Goal: Navigation & Orientation: Understand site structure

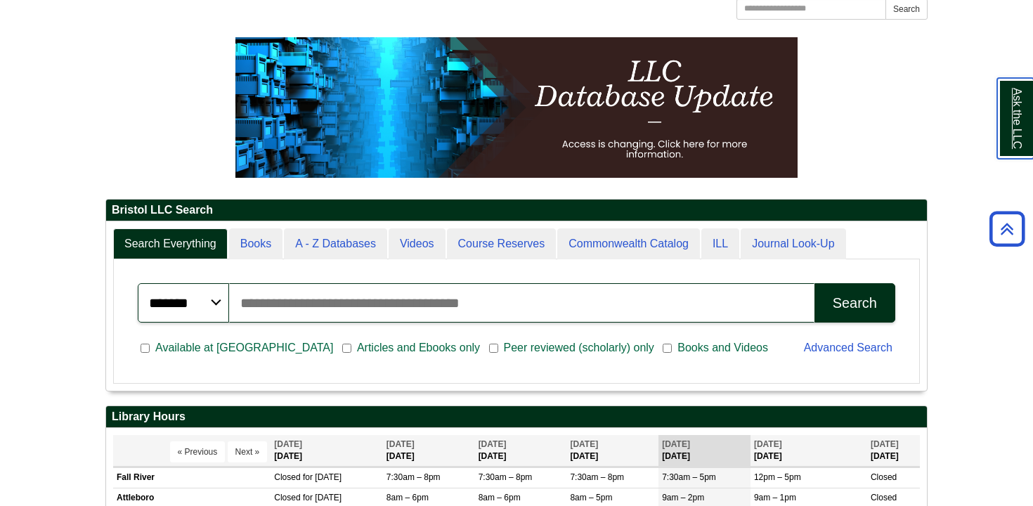
scroll to position [107, 0]
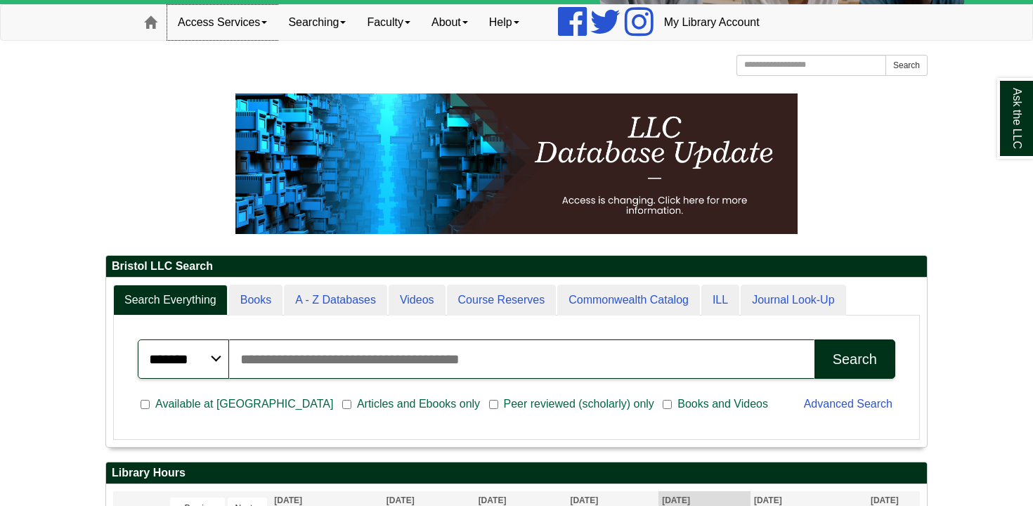
click at [255, 18] on link "Access Services" at bounding box center [222, 22] width 110 height 35
click at [337, 29] on link "Searching" at bounding box center [316, 22] width 79 height 35
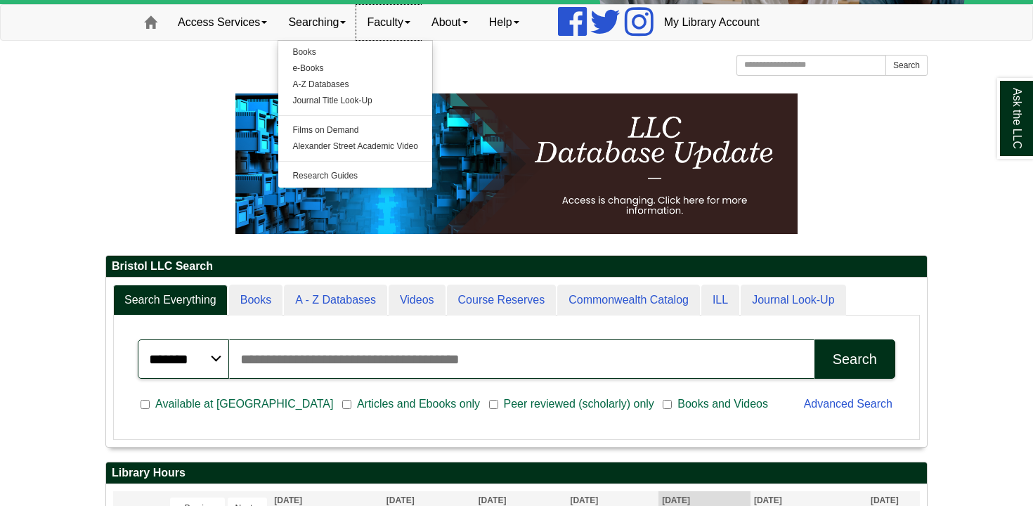
click at [394, 32] on link "Faculty" at bounding box center [388, 22] width 65 height 35
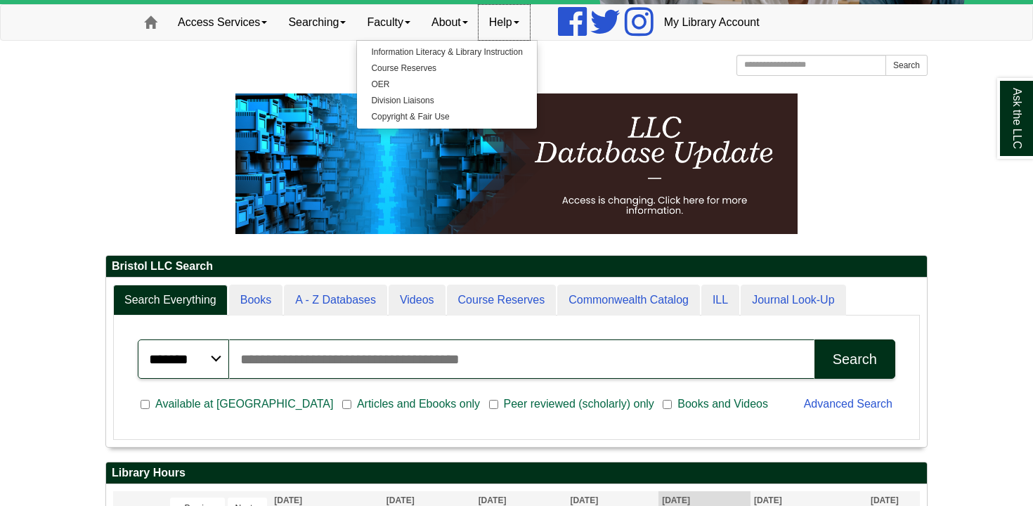
click at [516, 36] on link "Help" at bounding box center [503, 22] width 51 height 35
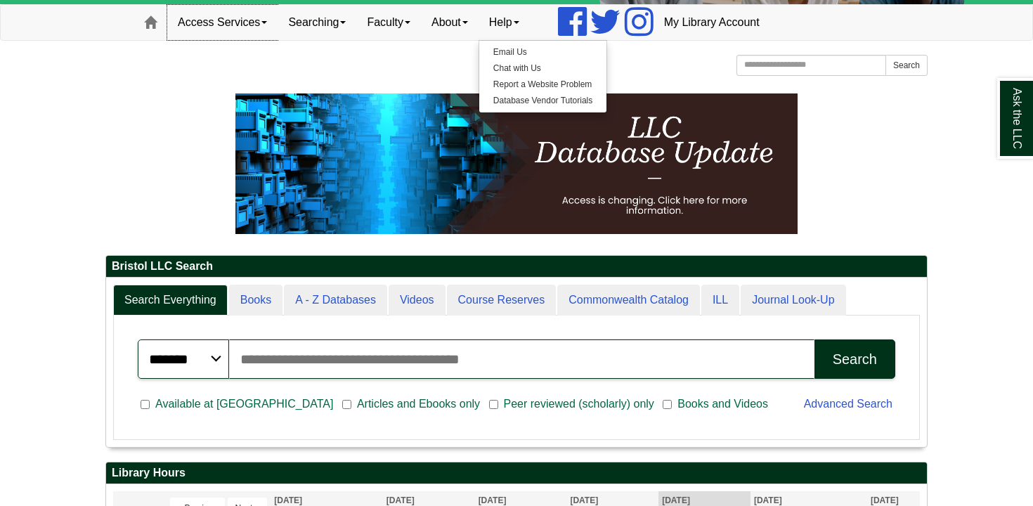
click at [214, 22] on link "Access Services" at bounding box center [222, 22] width 110 height 35
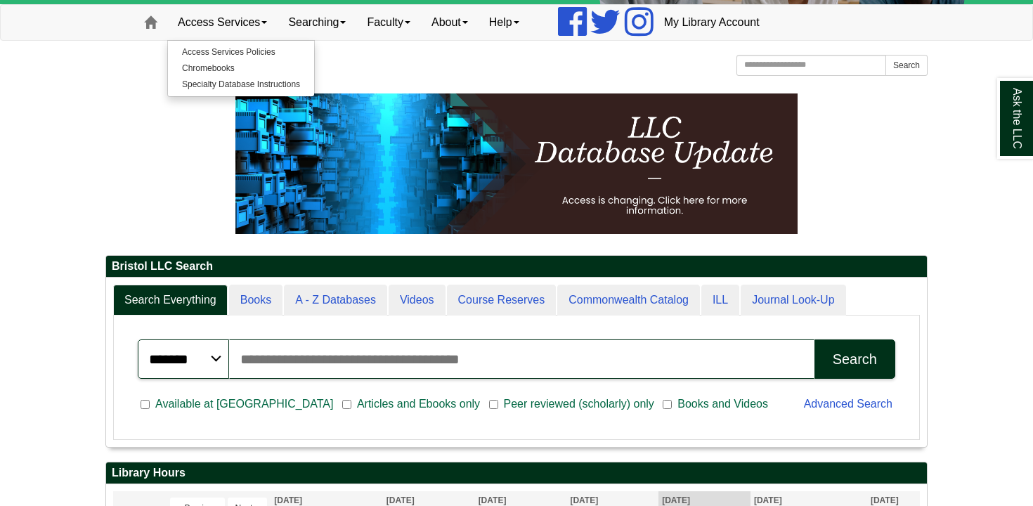
click at [155, 110] on p at bounding box center [516, 163] width 822 height 140
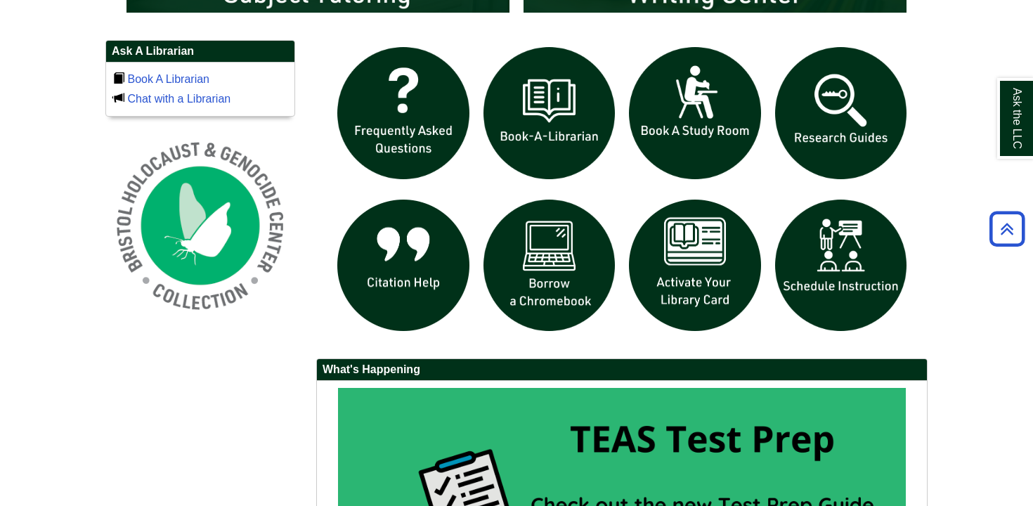
scroll to position [948, 0]
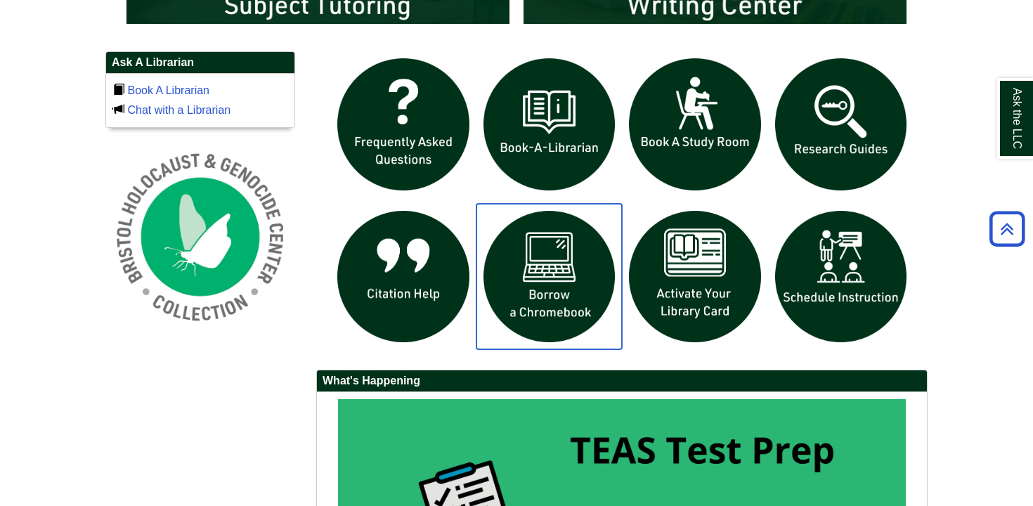
click at [537, 274] on img "slideshow" at bounding box center [549, 277] width 146 height 146
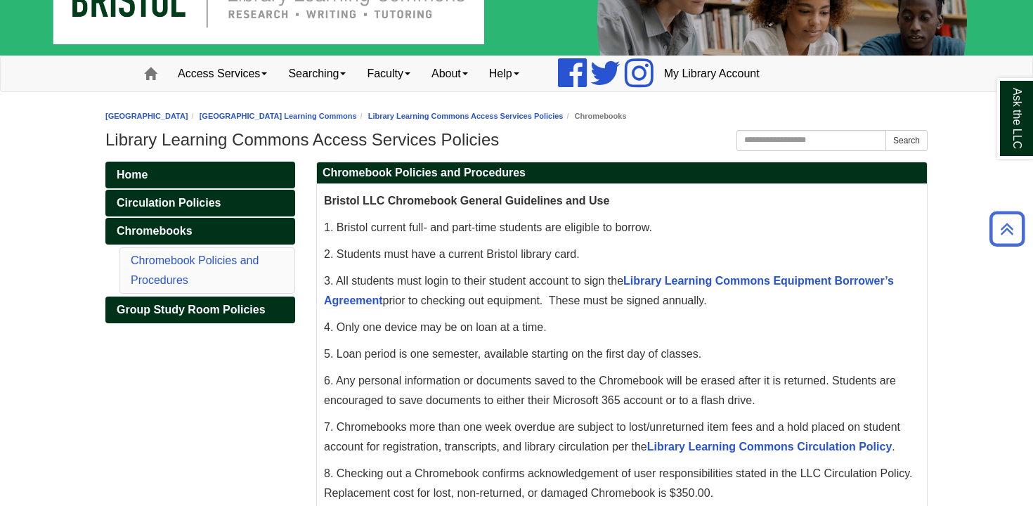
scroll to position [53, 0]
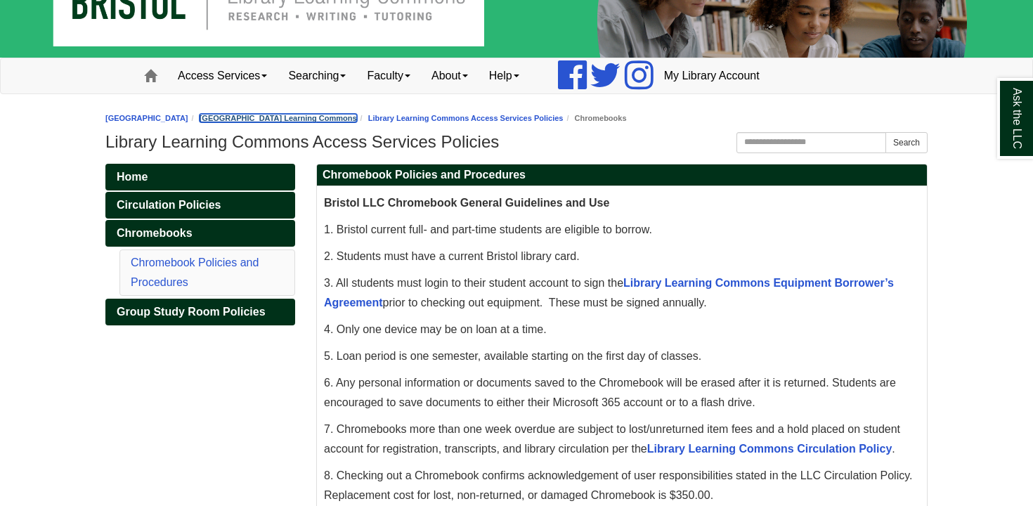
click at [342, 122] on link "[GEOGRAPHIC_DATA] Learning Commons" at bounding box center [278, 118] width 157 height 8
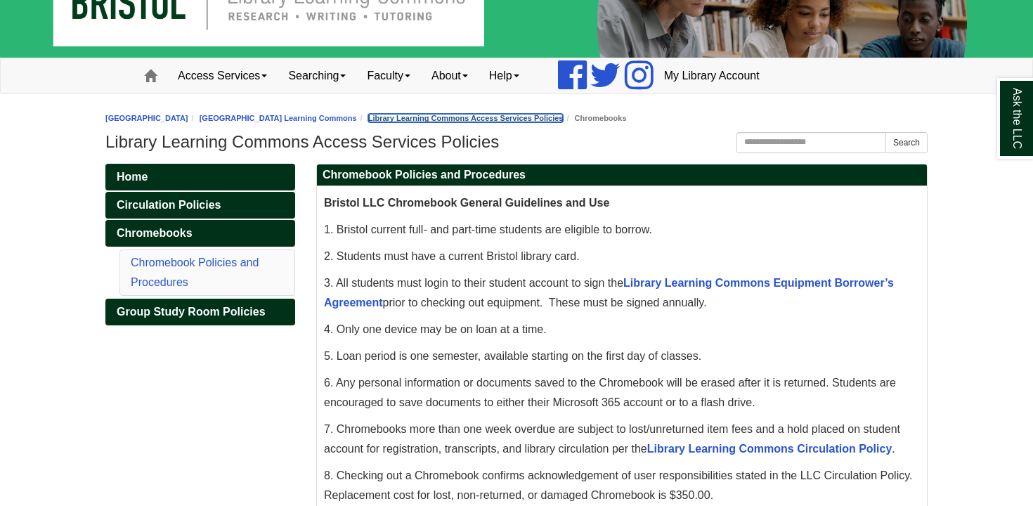
click at [532, 119] on link "Library Learning Commons Access Services Policies" at bounding box center [465, 118] width 195 height 8
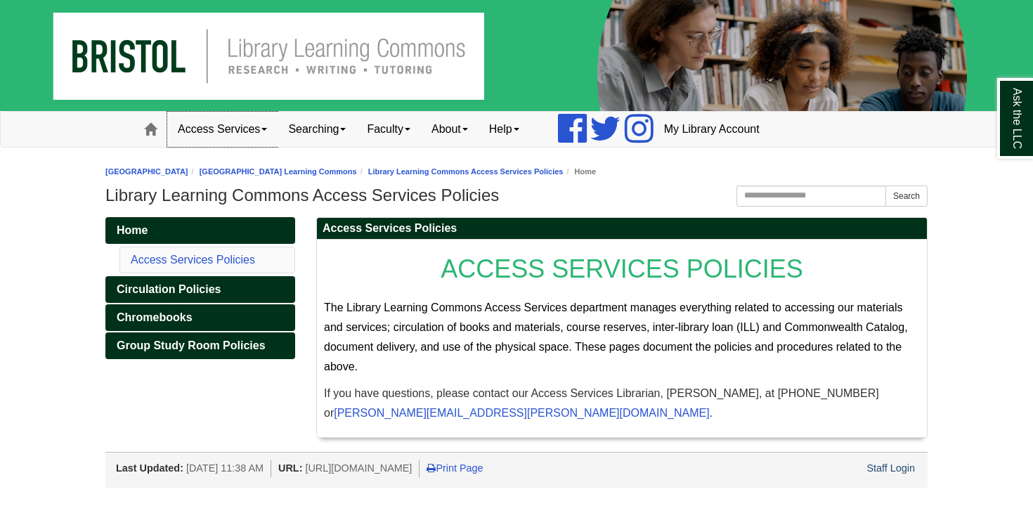
click at [244, 133] on link "Access Services" at bounding box center [222, 129] width 110 height 35
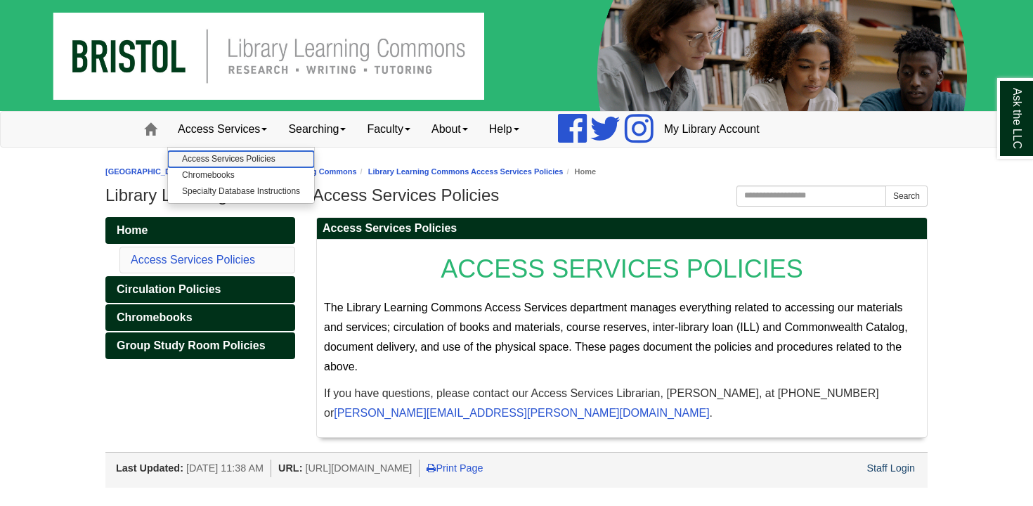
click at [244, 162] on link "Access Services Policies" at bounding box center [241, 159] width 146 height 16
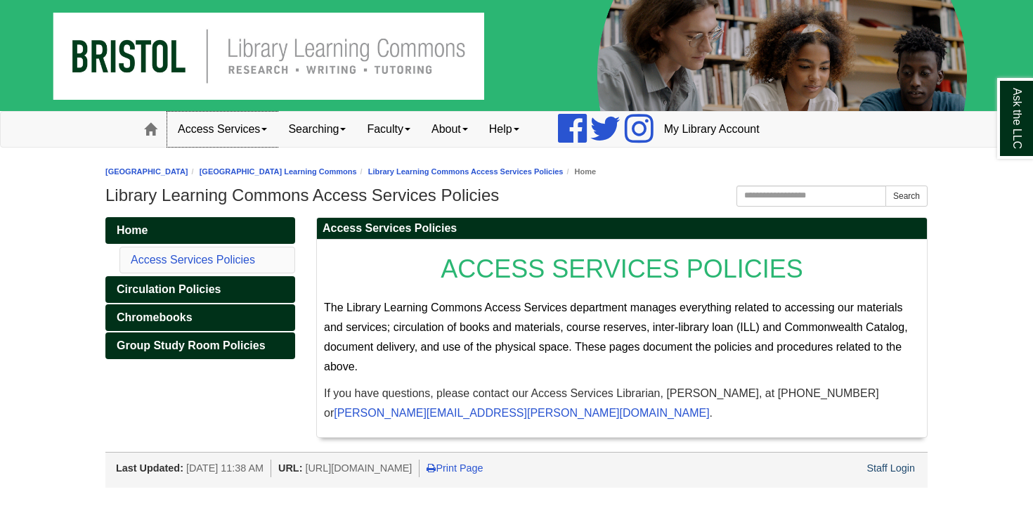
click at [256, 125] on link "Access Services" at bounding box center [222, 129] width 110 height 35
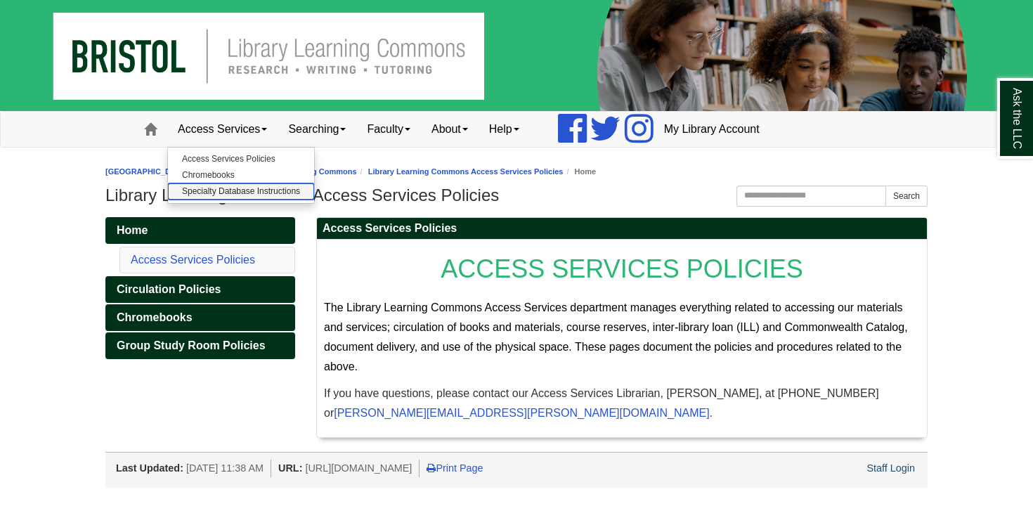
click at [270, 194] on link "Specialty Database Instructions" at bounding box center [241, 191] width 146 height 16
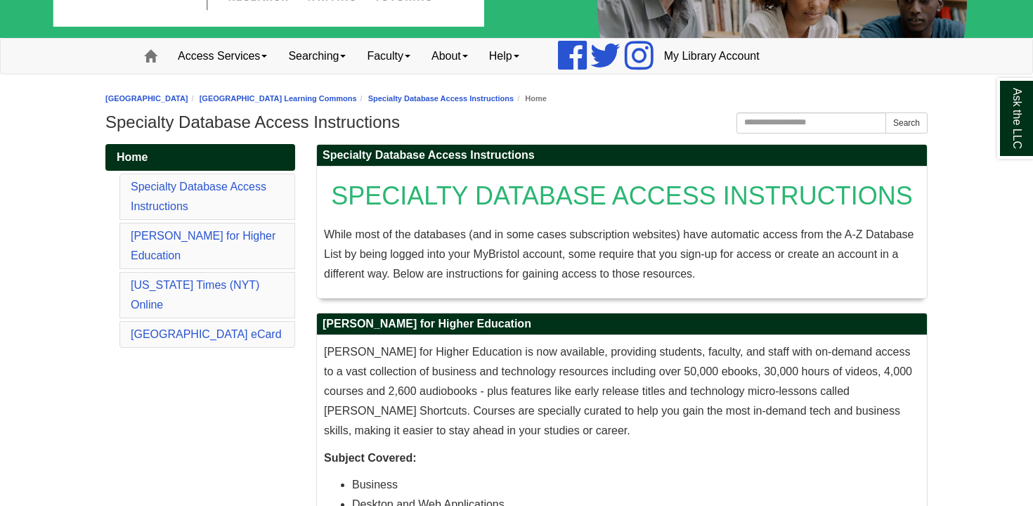
scroll to position [74, 0]
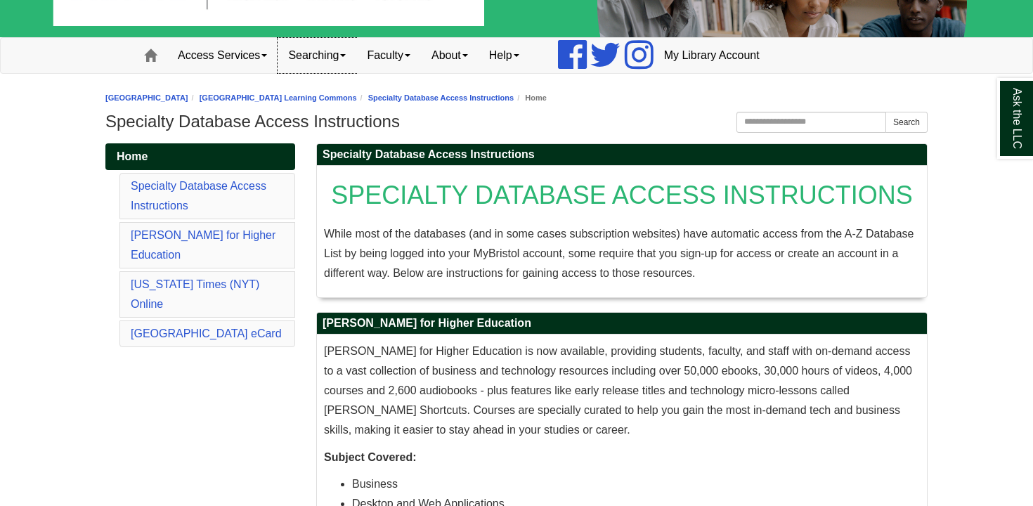
click at [336, 48] on link "Searching" at bounding box center [316, 55] width 79 height 35
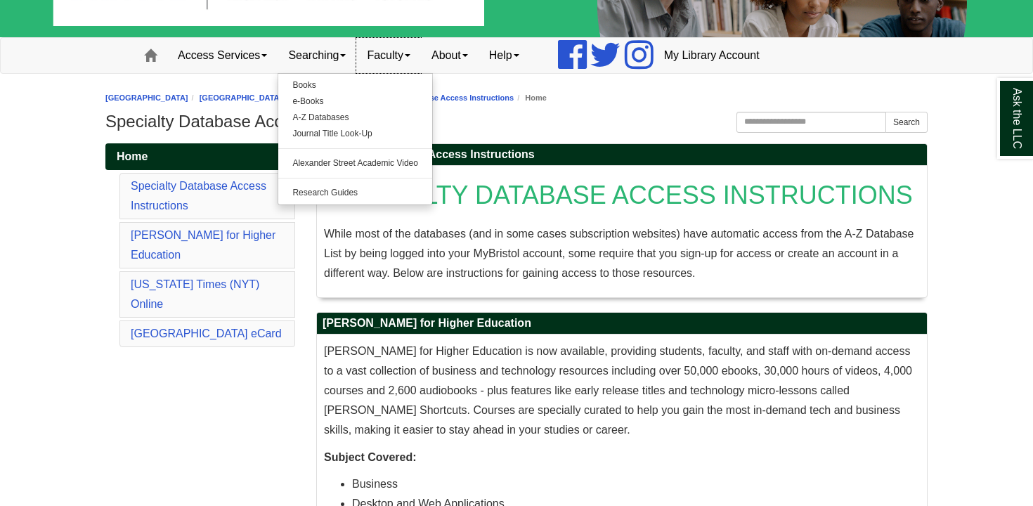
click at [393, 64] on link "Faculty" at bounding box center [388, 55] width 65 height 35
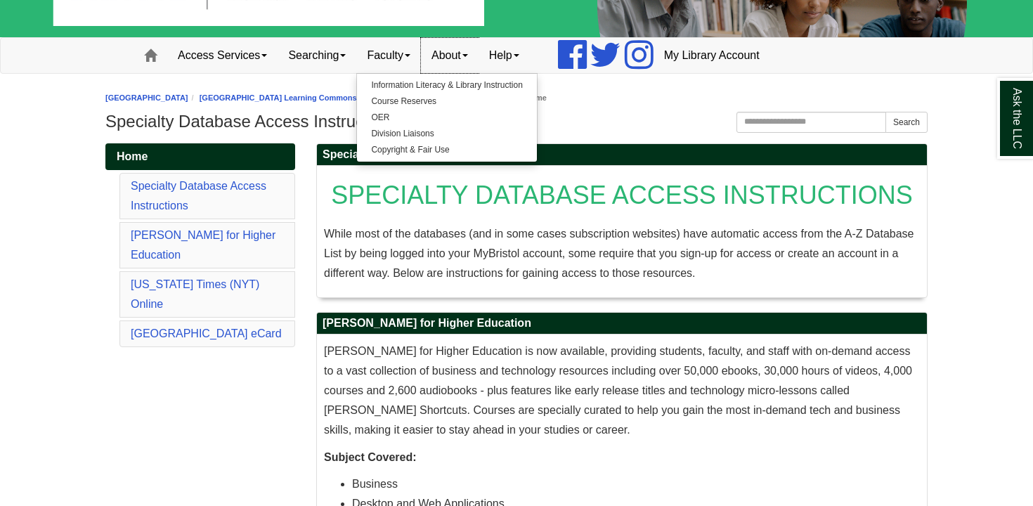
click at [472, 63] on link "About" at bounding box center [450, 55] width 58 height 35
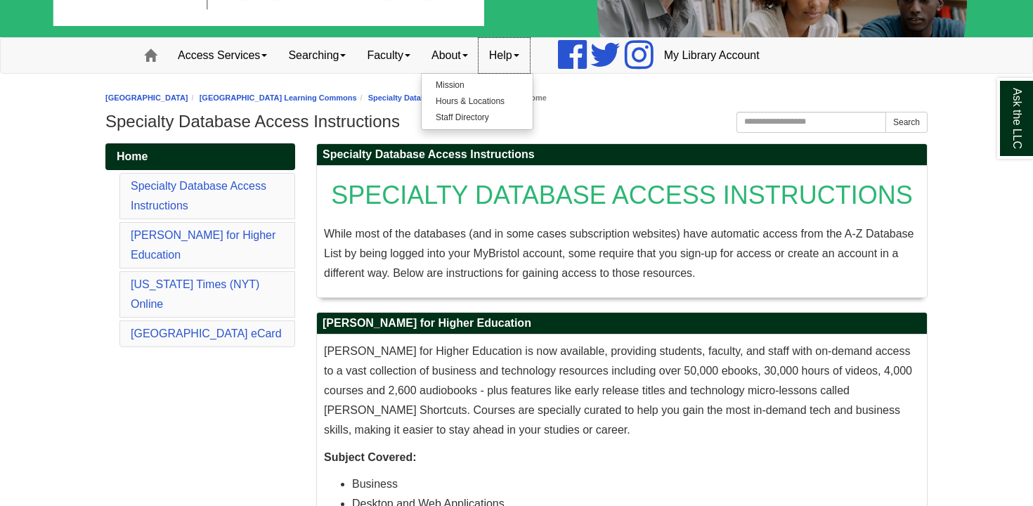
click at [513, 65] on link "Help" at bounding box center [503, 55] width 51 height 35
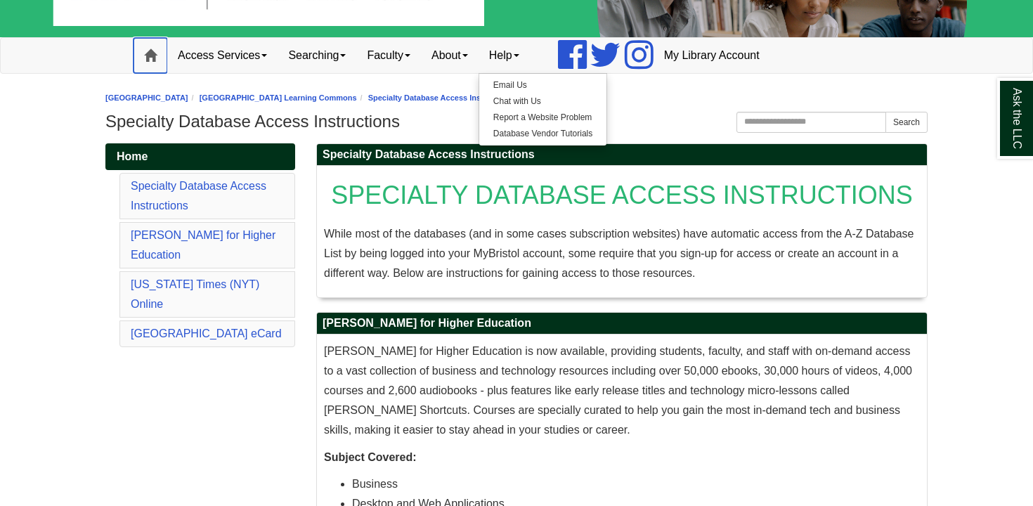
click at [144, 54] on span at bounding box center [150, 55] width 13 height 13
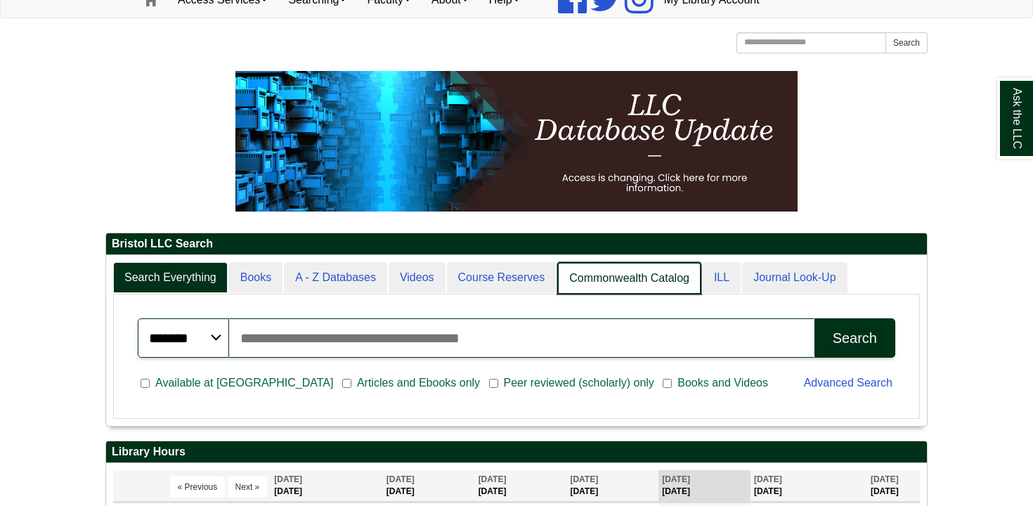
scroll to position [7, 7]
click at [575, 278] on link "Commonwealth Catalog" at bounding box center [629, 278] width 144 height 33
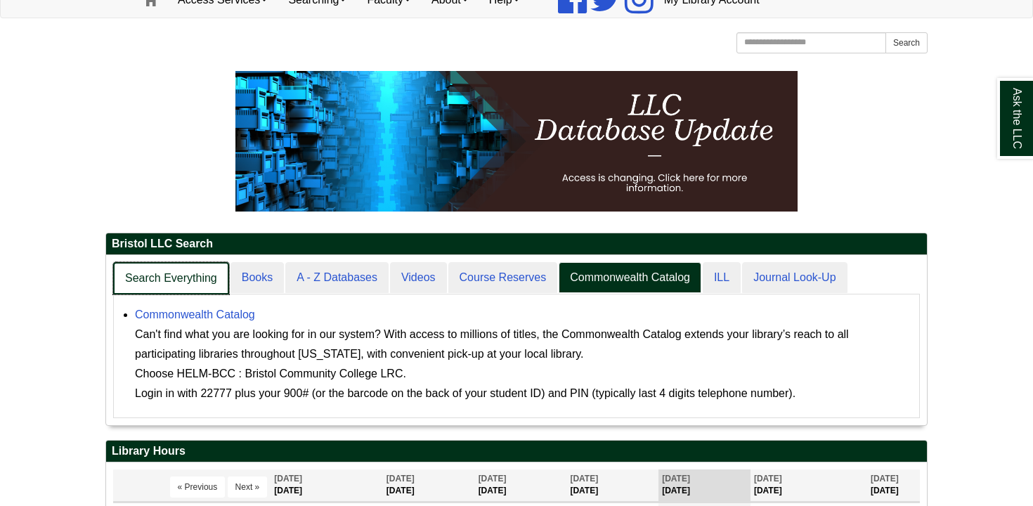
click at [190, 285] on link "Search Everything" at bounding box center [171, 278] width 116 height 33
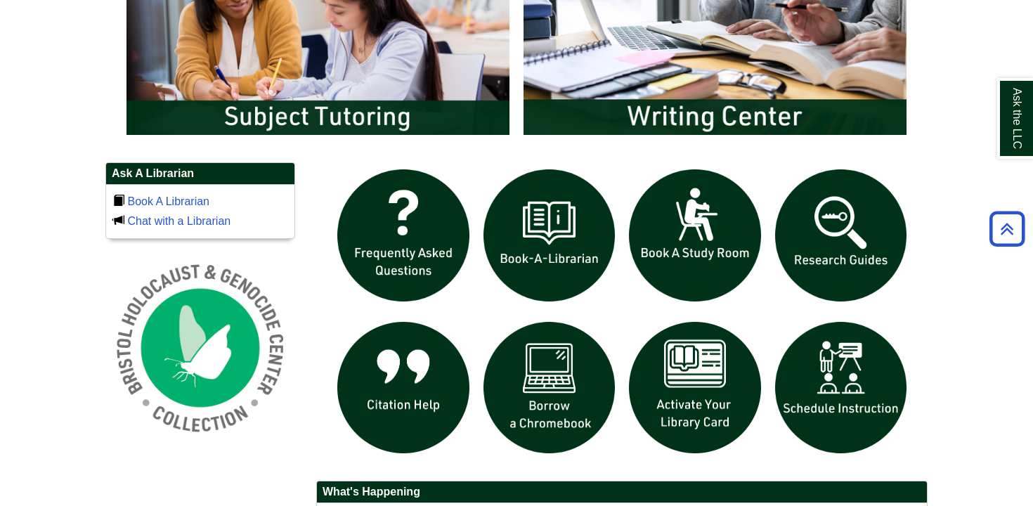
scroll to position [832, 0]
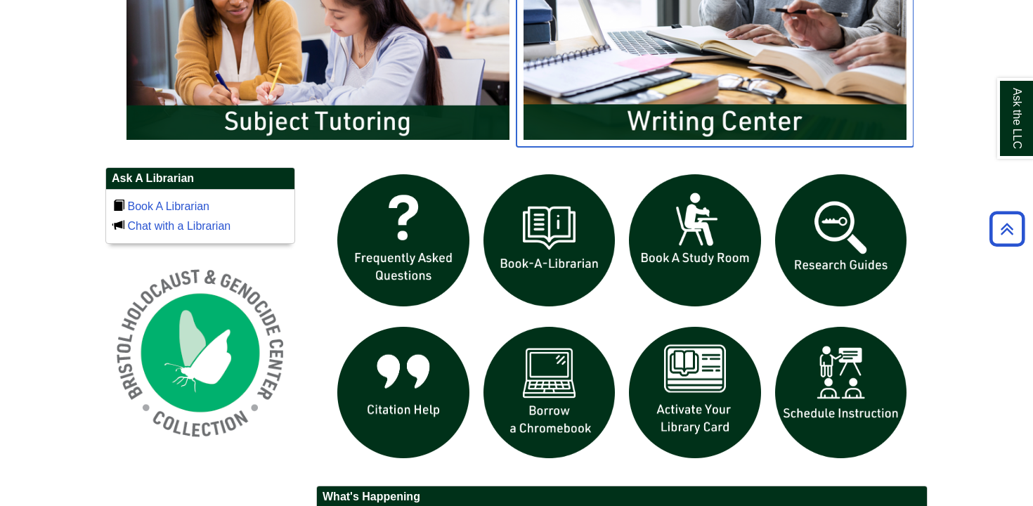
click at [734, 96] on img "slideshow" at bounding box center [714, 40] width 397 height 214
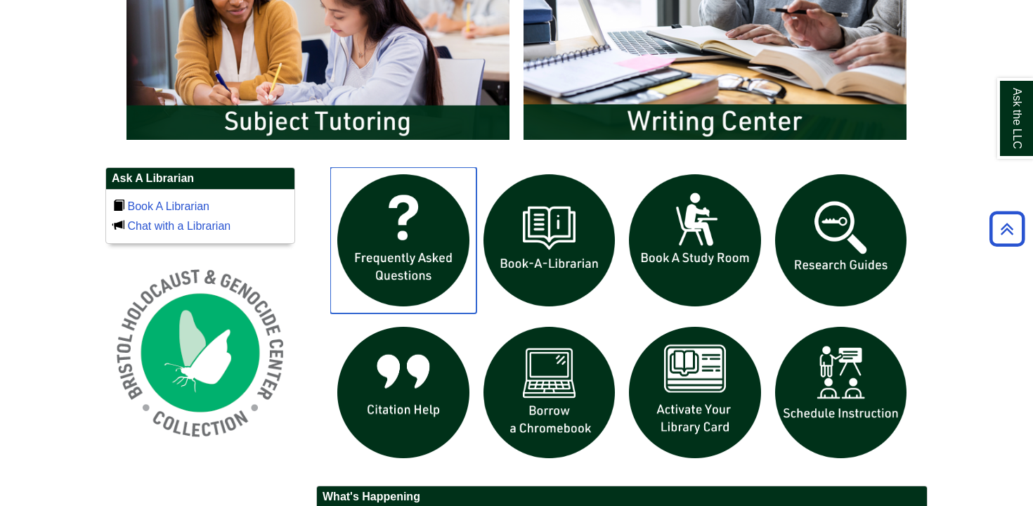
click at [364, 251] on img "slideshow" at bounding box center [403, 240] width 146 height 146
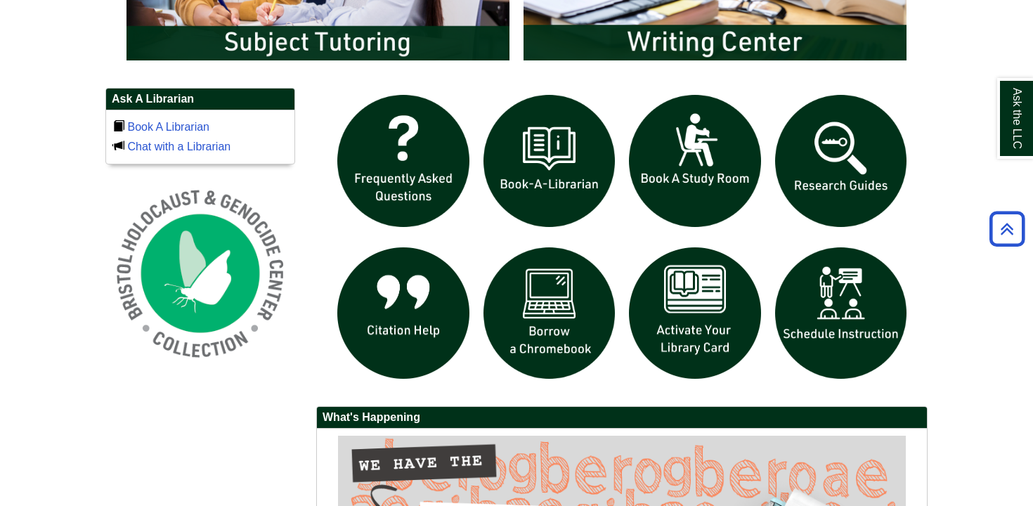
scroll to position [927, 0]
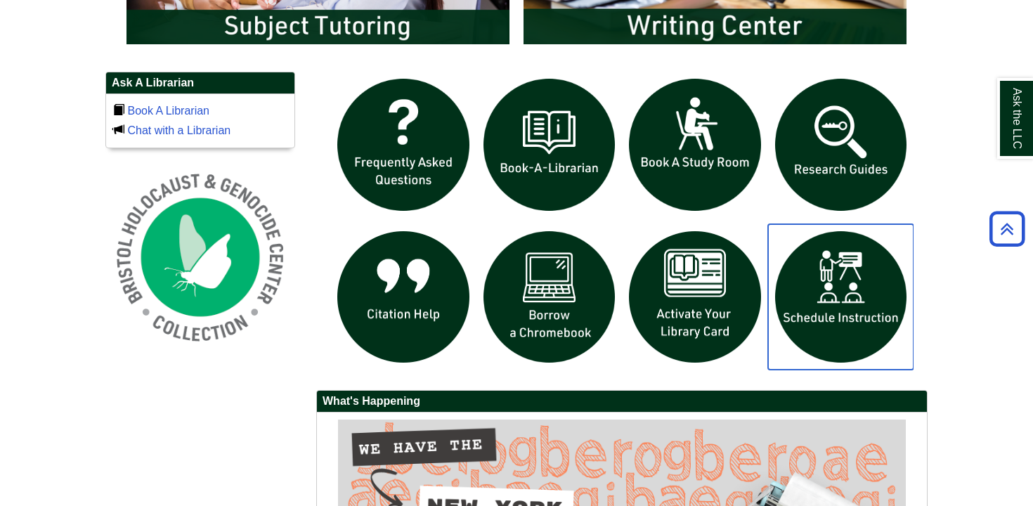
click at [838, 321] on img "slideshow" at bounding box center [841, 297] width 146 height 146
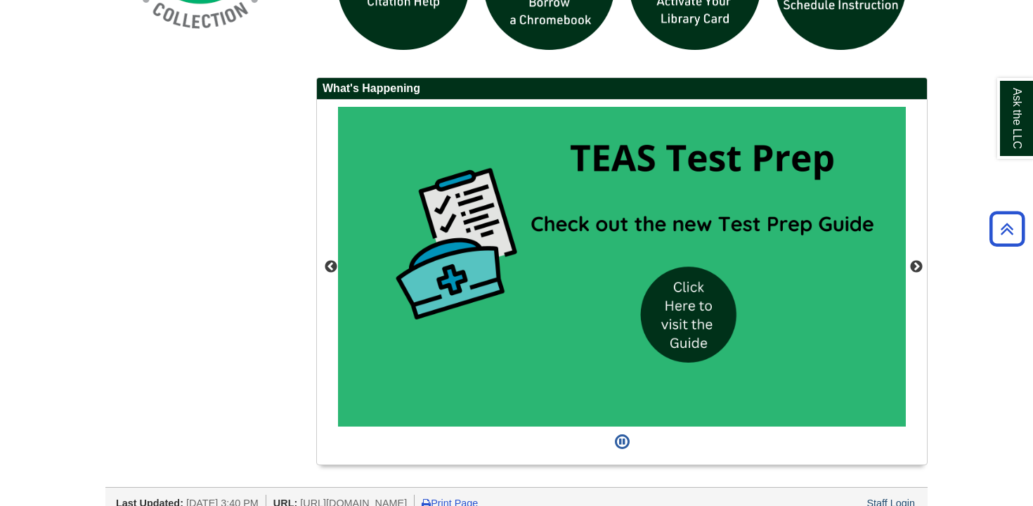
scroll to position [1256, 0]
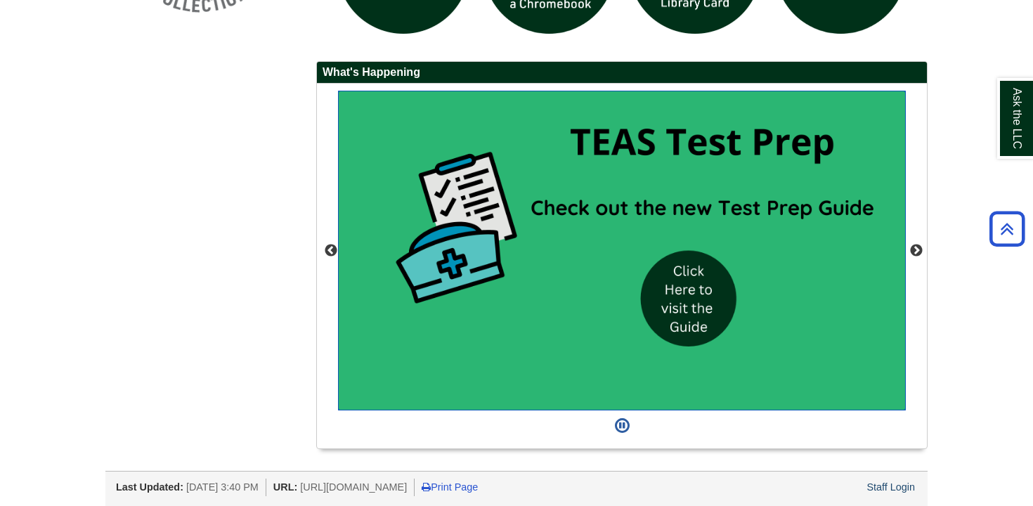
click at [711, 301] on img "slideshow" at bounding box center [622, 251] width 568 height 320
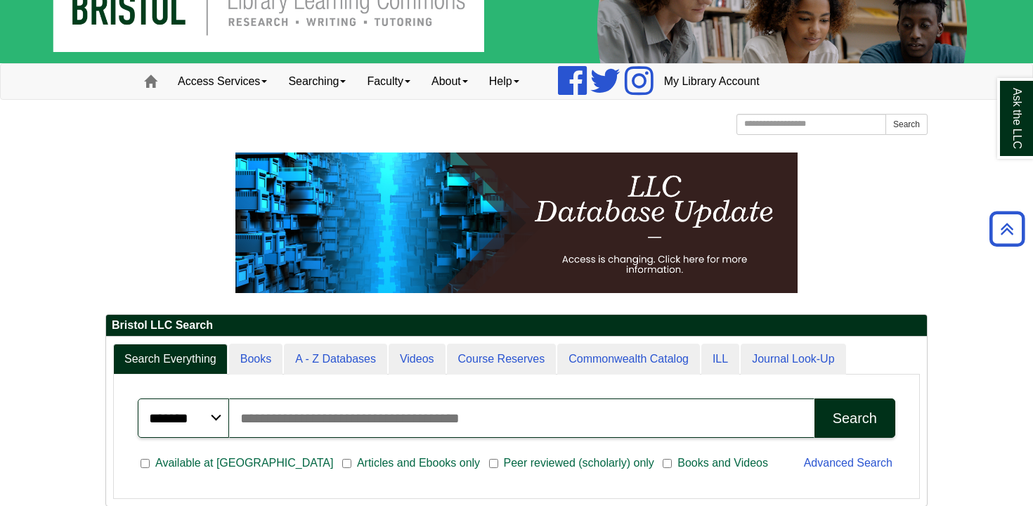
scroll to position [0, 0]
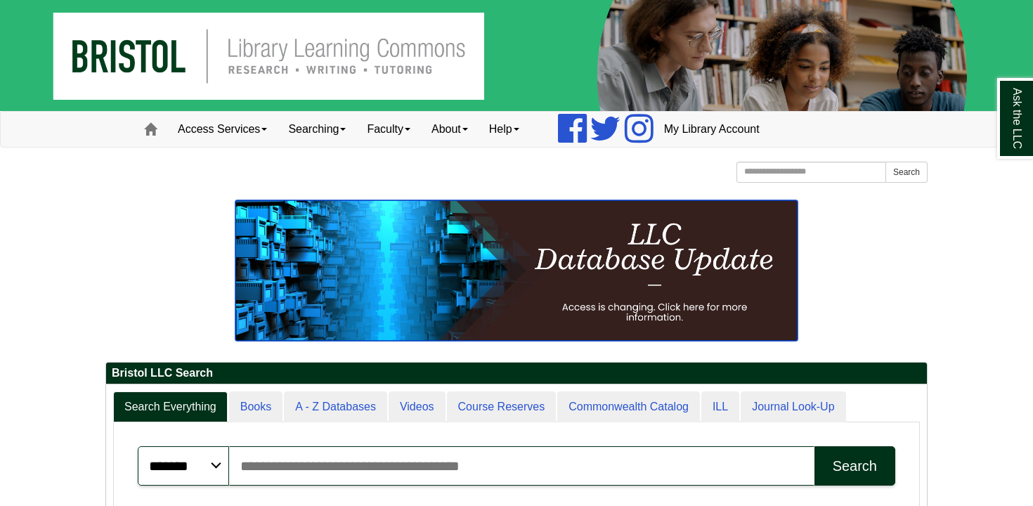
click at [618, 280] on img at bounding box center [516, 270] width 562 height 140
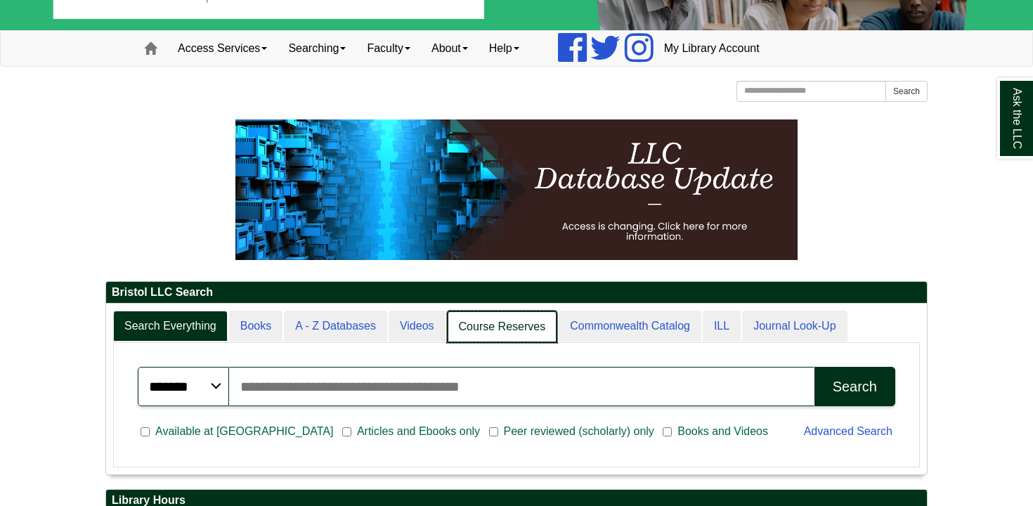
scroll to position [7, 7]
click at [482, 324] on link "Course Reserves" at bounding box center [502, 327] width 111 height 33
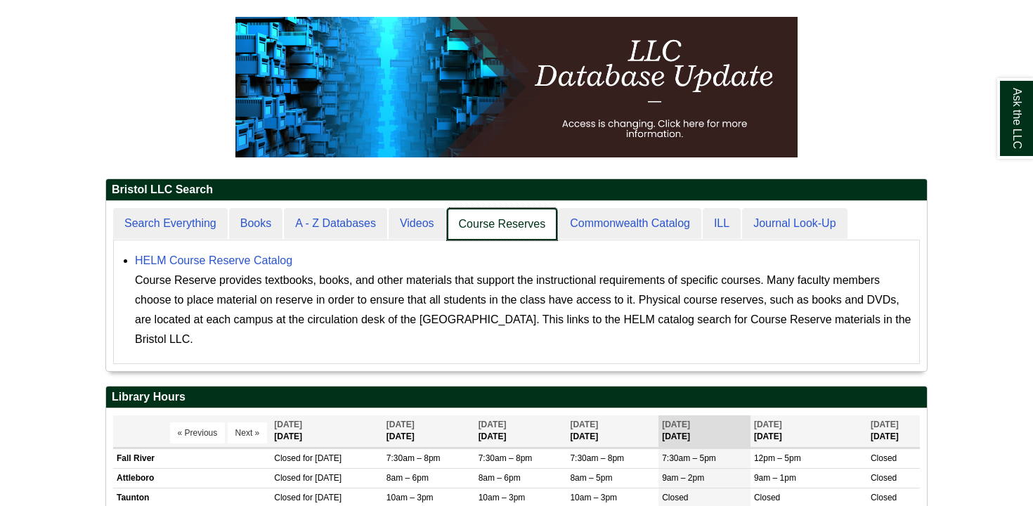
scroll to position [188, 0]
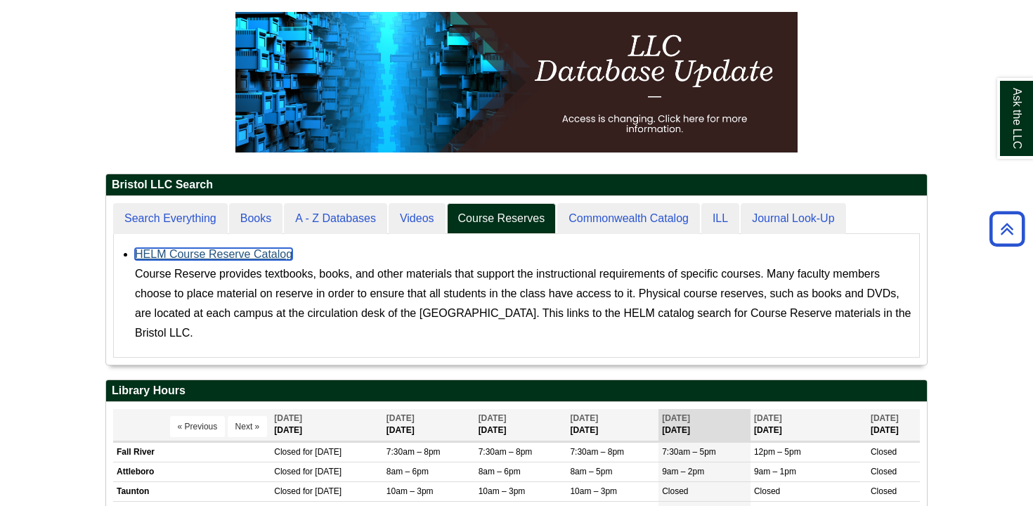
click at [224, 257] on link "HELM Course Reserve Catalog" at bounding box center [213, 254] width 157 height 12
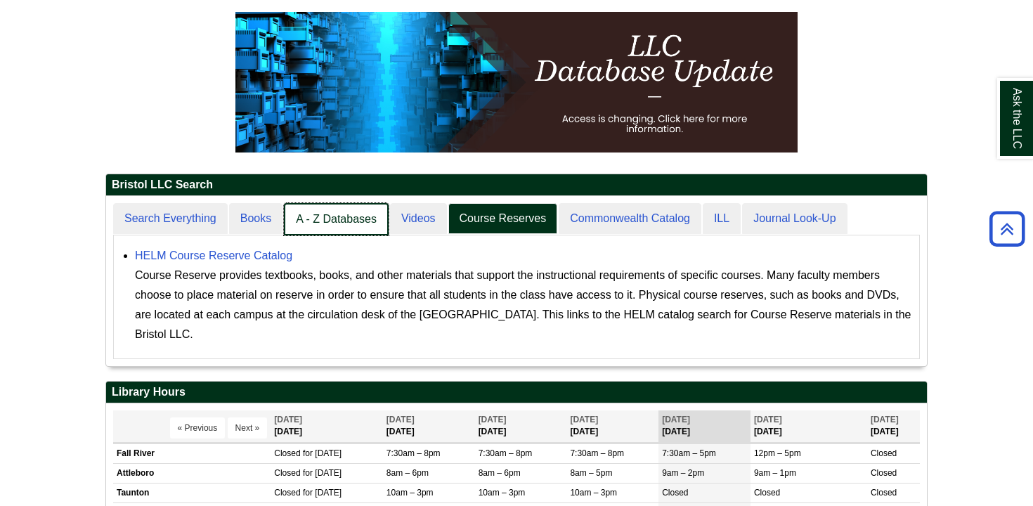
scroll to position [7, 7]
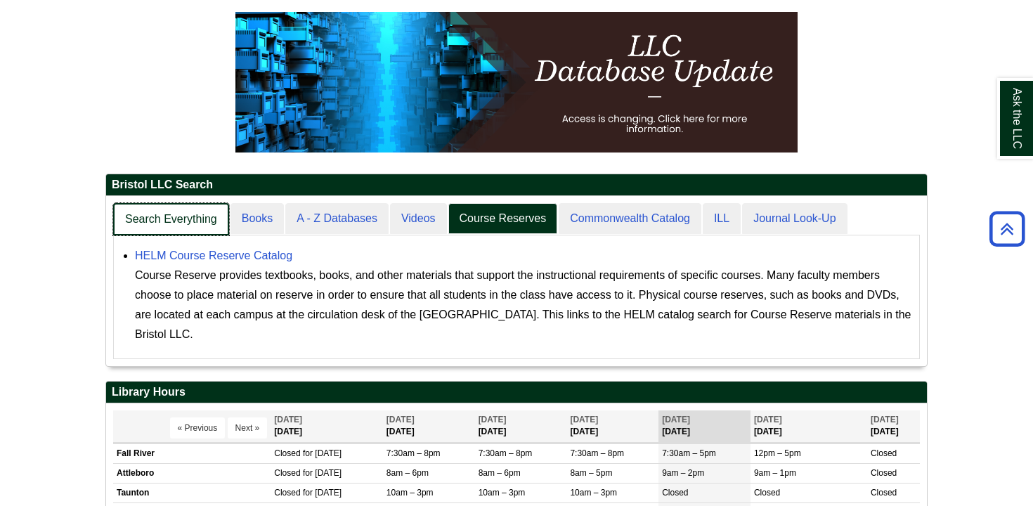
click at [208, 224] on link "Search Everything" at bounding box center [171, 219] width 116 height 33
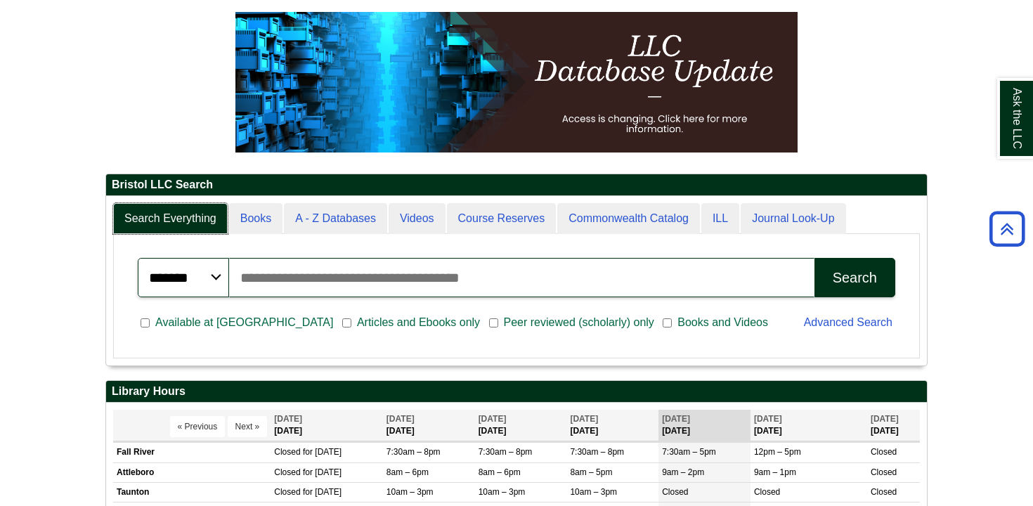
scroll to position [169, 821]
click at [835, 323] on link "Advanced Search" at bounding box center [848, 322] width 89 height 12
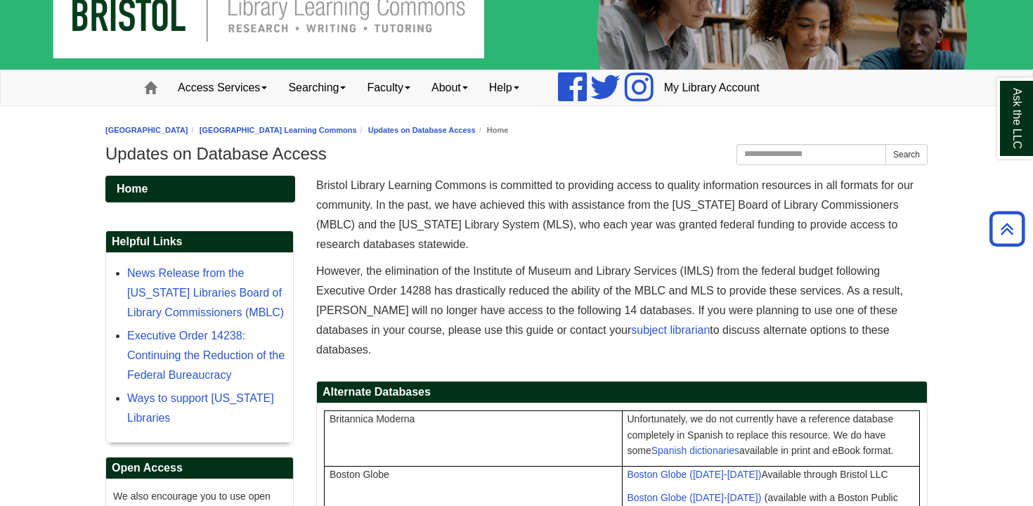
scroll to position [37, 0]
